Goal: Task Accomplishment & Management: Use online tool/utility

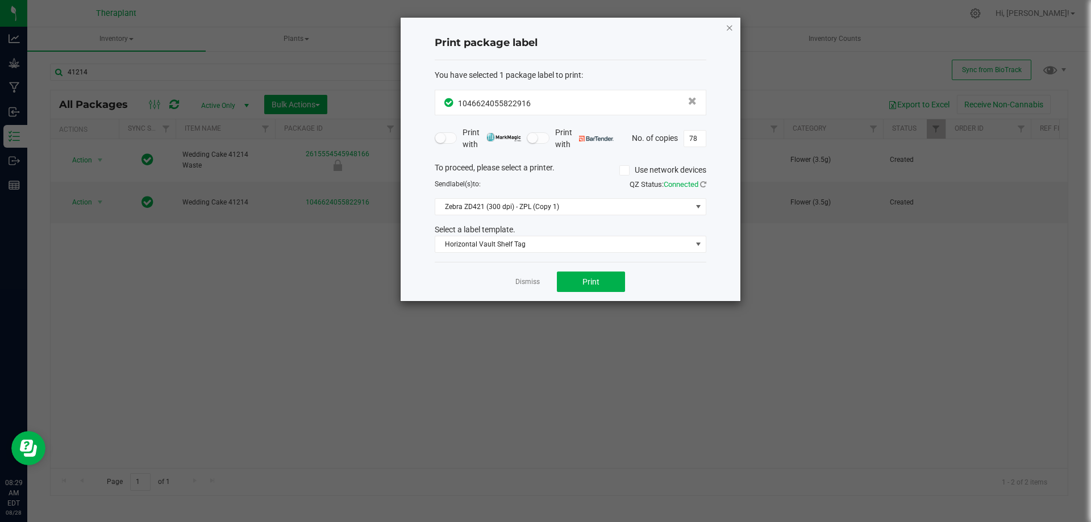
click at [728, 26] on icon "button" at bounding box center [730, 27] width 8 height 14
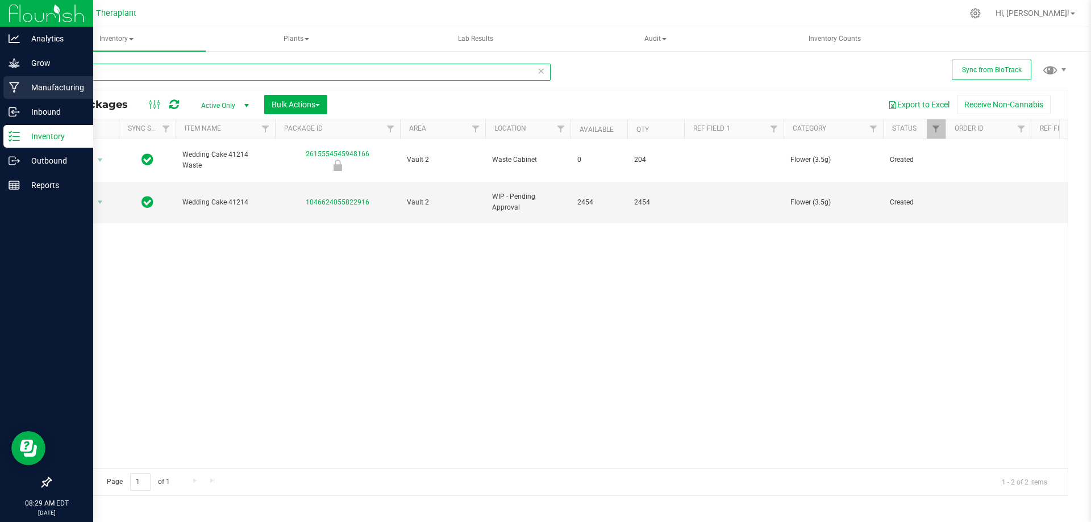
drag, startPoint x: 105, startPoint y: 70, endPoint x: 0, endPoint y: 97, distance: 108.5
click at [0, 97] on div "Analytics Grow Manufacturing Inbound Inventory Outbound Reports 08:29 AM EDT [D…" at bounding box center [545, 261] width 1091 height 522
type input "41197"
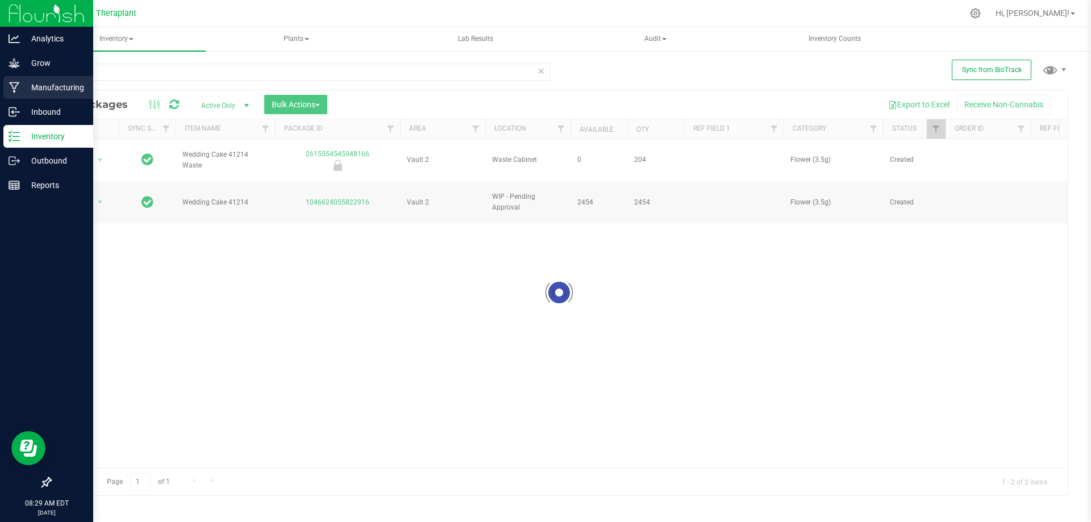
click at [24, 88] on p "Manufacturing" at bounding box center [54, 88] width 68 height 14
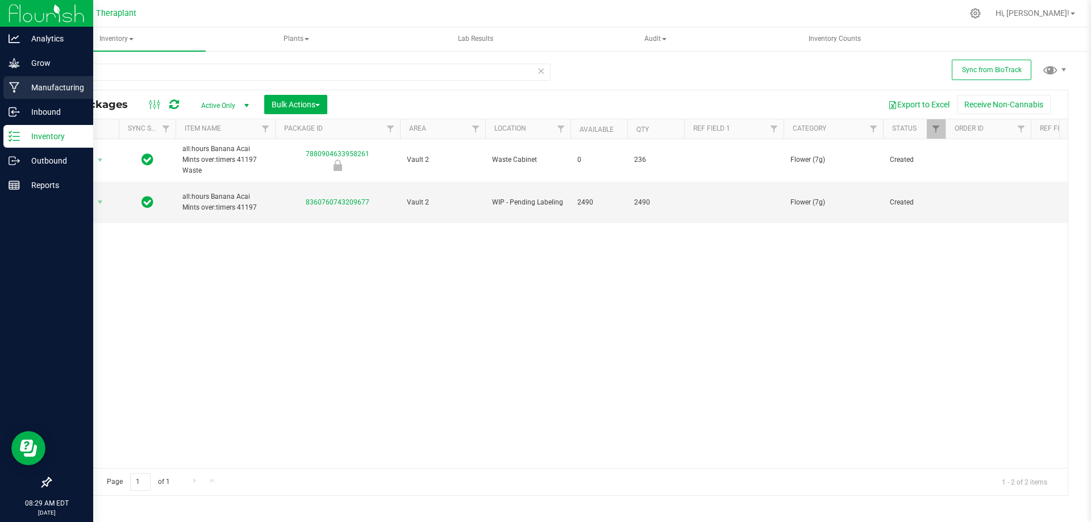
click at [12, 90] on icon at bounding box center [14, 87] width 11 height 11
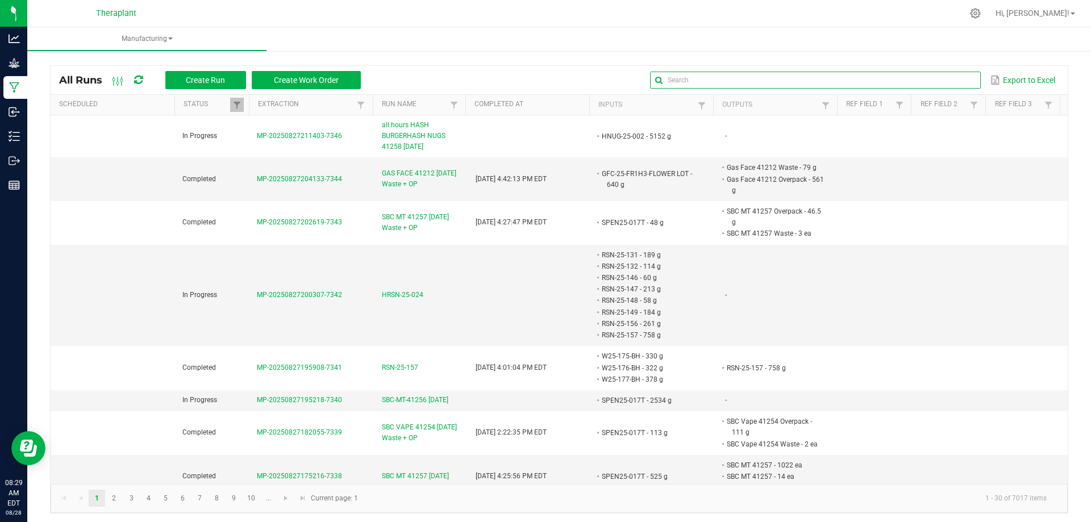
click at [931, 78] on input "text" at bounding box center [815, 80] width 330 height 17
type input "41197"
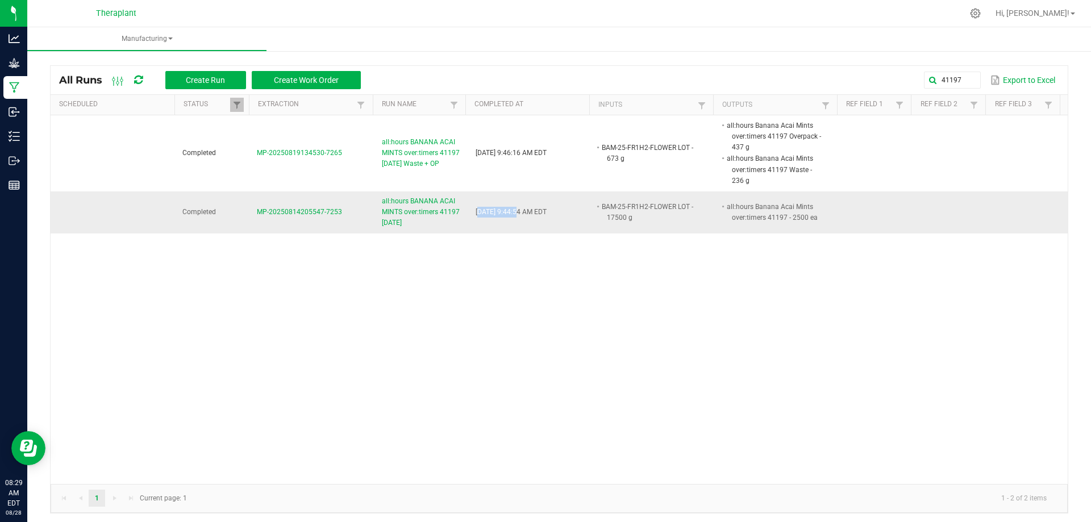
drag, startPoint x: 468, startPoint y: 211, endPoint x: 507, endPoint y: 214, distance: 39.9
click at [507, 214] on td "[DATE] 9:44:54 AM EDT" at bounding box center [531, 213] width 125 height 42
drag, startPoint x: 593, startPoint y: 205, endPoint x: 717, endPoint y: 209, distance: 123.4
click at [640, 206] on li "BAM-25-FR1H2-FLOWER LOT - 17500 g" at bounding box center [649, 212] width 99 height 22
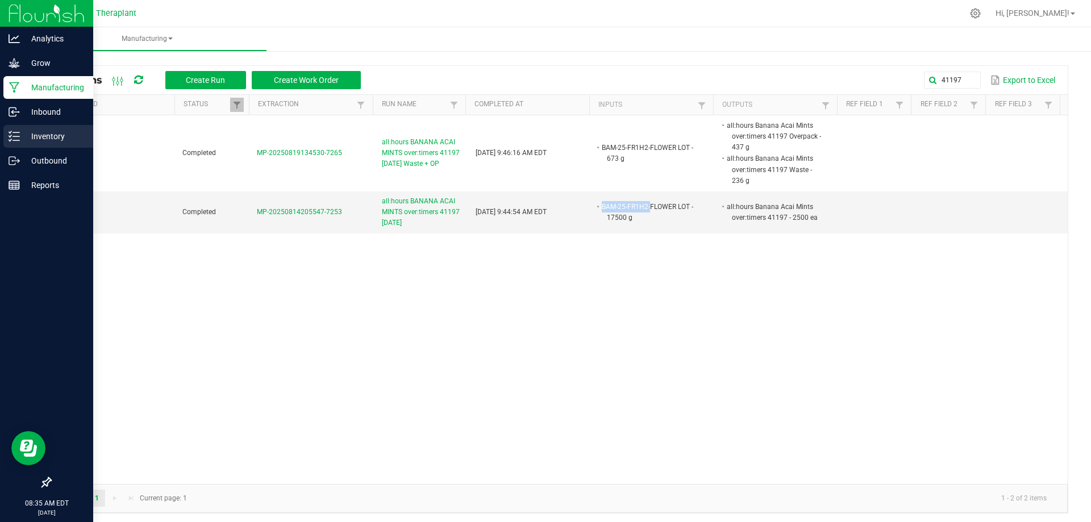
click at [21, 136] on p "Inventory" at bounding box center [54, 137] width 68 height 14
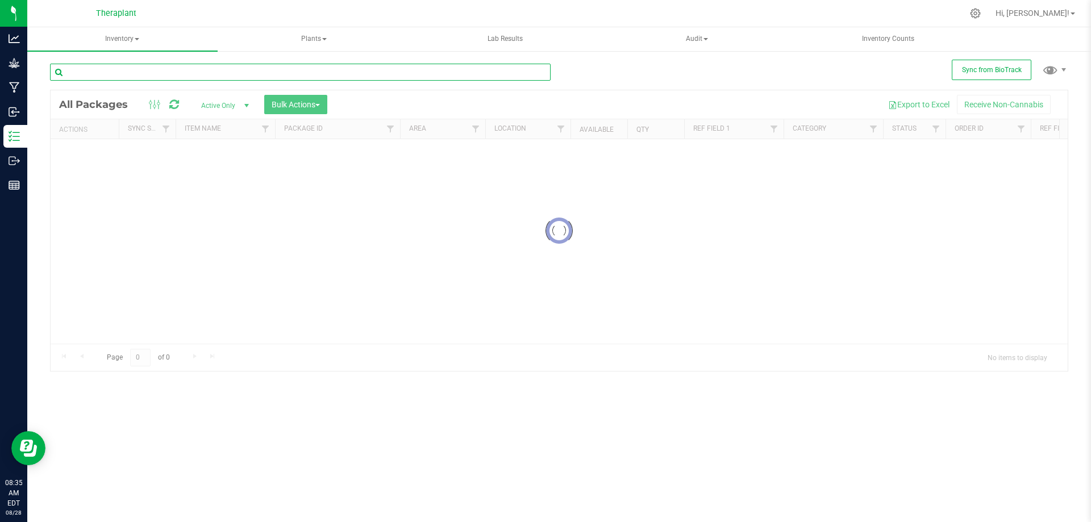
click at [144, 72] on input "text" at bounding box center [300, 72] width 501 height 17
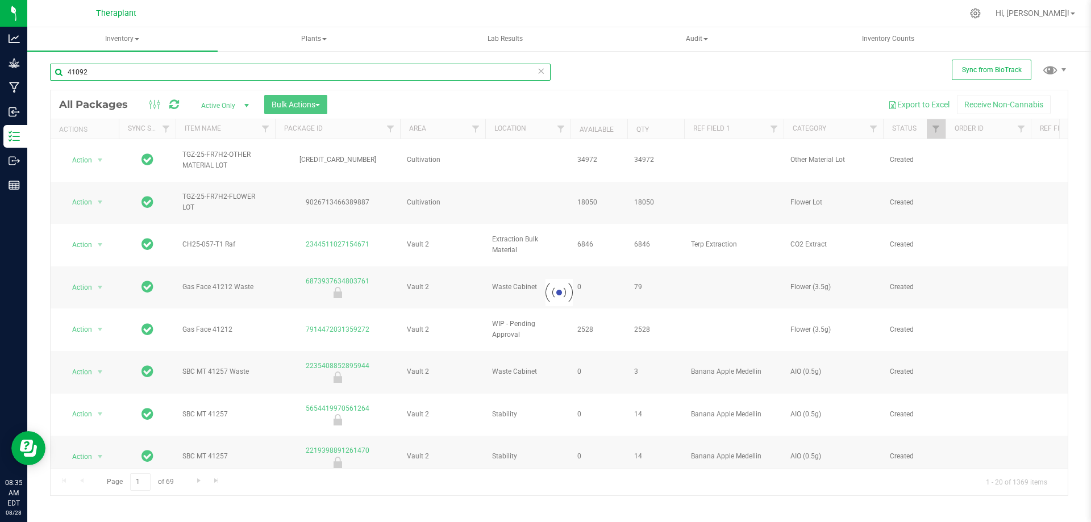
type input "41092"
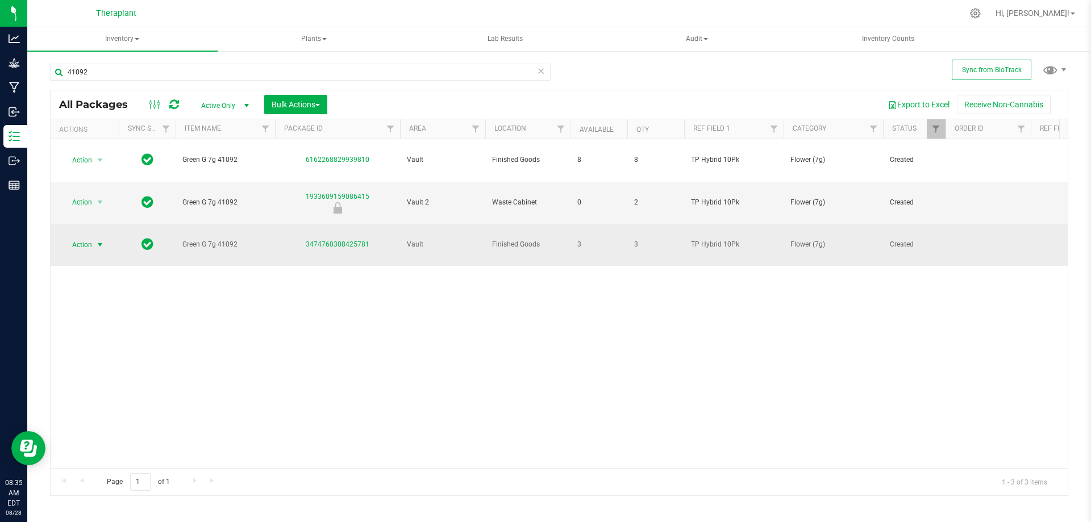
click at [102, 240] on span "select" at bounding box center [99, 244] width 9 height 9
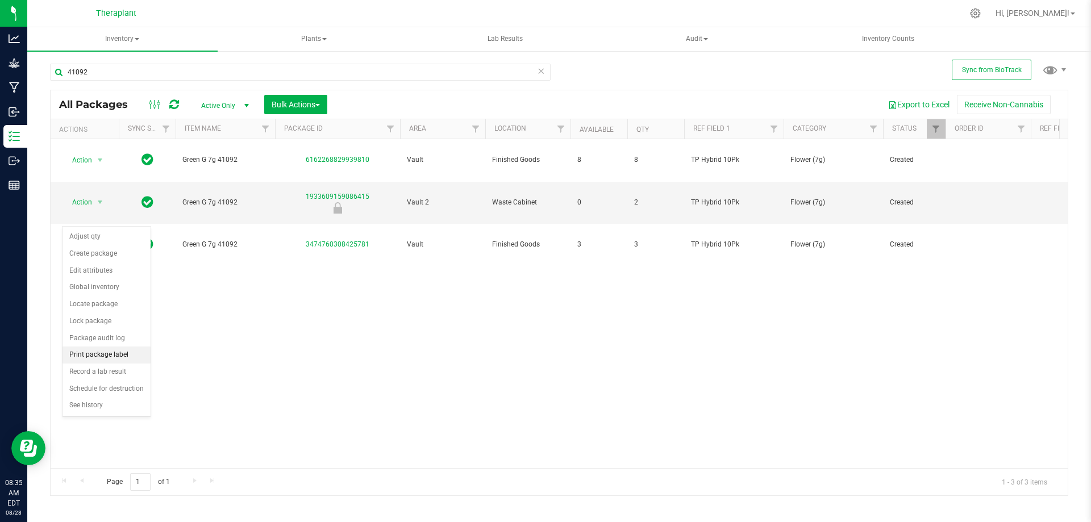
click at [112, 355] on li "Print package label" at bounding box center [107, 355] width 88 height 17
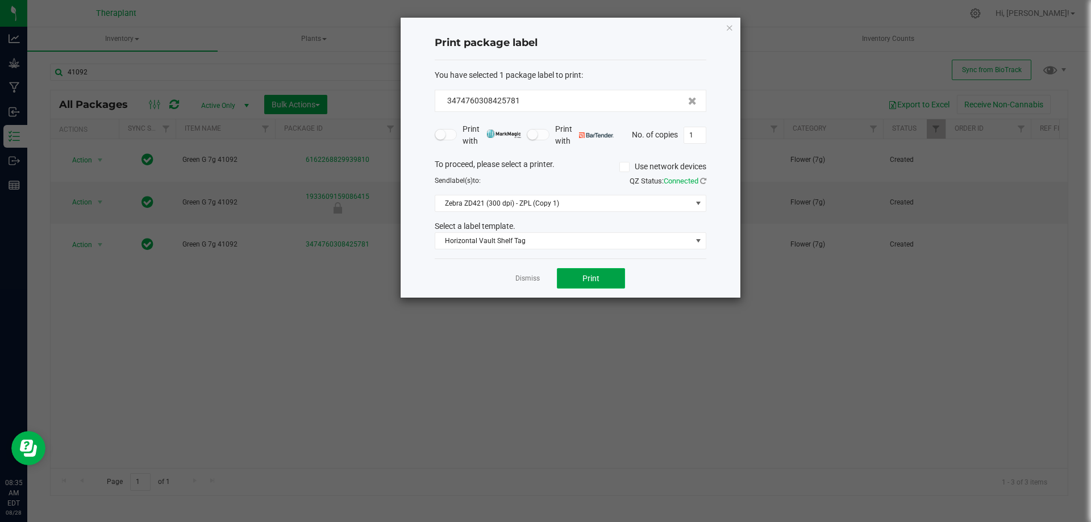
click at [577, 285] on button "Print" at bounding box center [591, 278] width 68 height 20
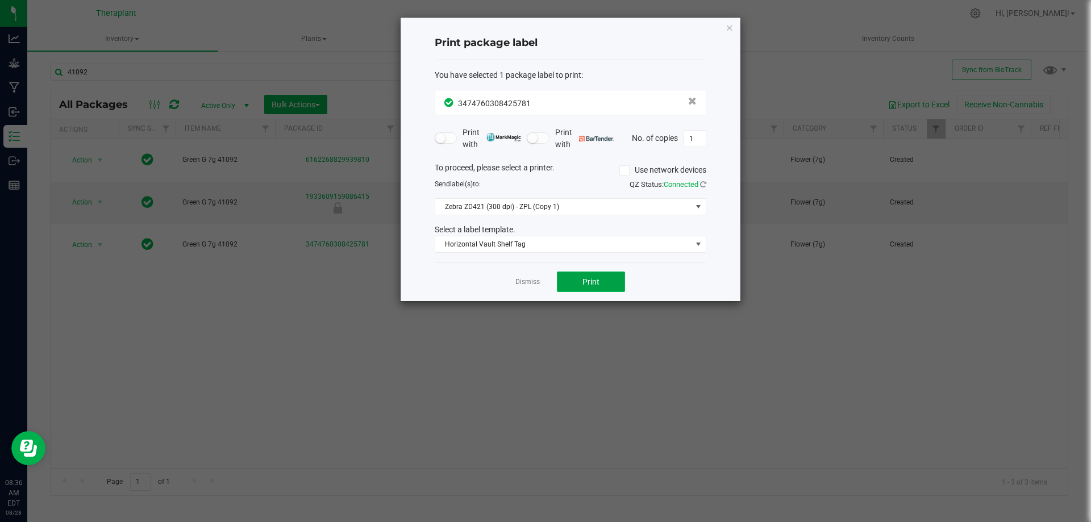
click at [598, 280] on span "Print" at bounding box center [590, 281] width 17 height 9
